Goal: Find specific page/section: Find specific page/section

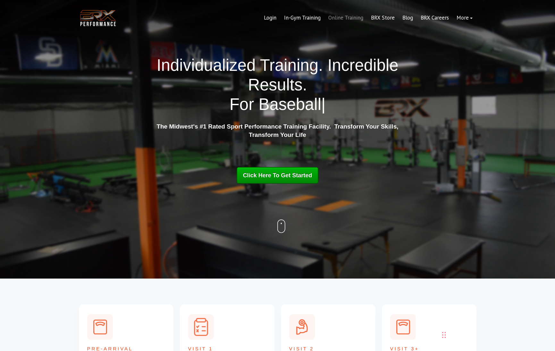
click at [347, 18] on link "Online Training" at bounding box center [346, 17] width 43 height 15
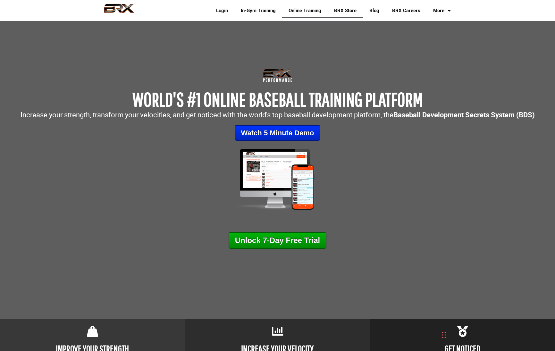
click at [341, 13] on link "BRX Store" at bounding box center [345, 10] width 35 height 15
